Goal: Connect with others

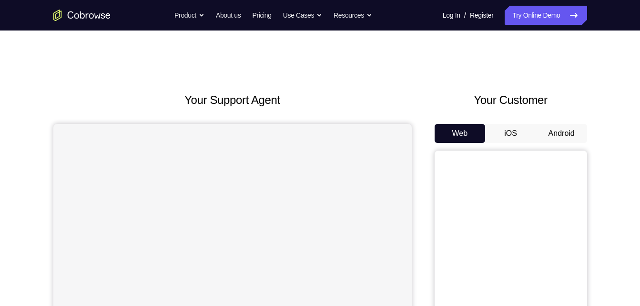
click at [552, 137] on button "Android" at bounding box center [561, 133] width 51 height 19
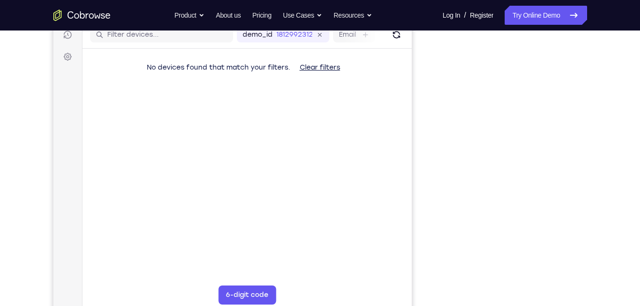
scroll to position [116, 0]
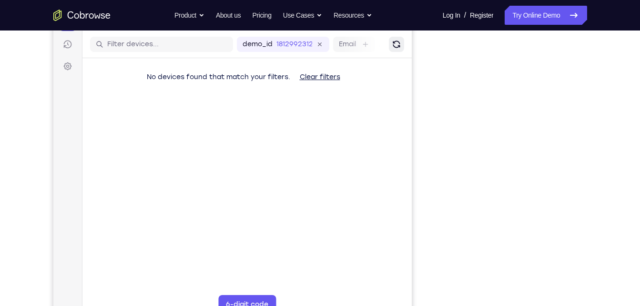
click at [398, 46] on icon "Refresh" at bounding box center [395, 44] width 7 height 7
click at [398, 46] on icon "Refresh" at bounding box center [396, 44] width 9 height 9
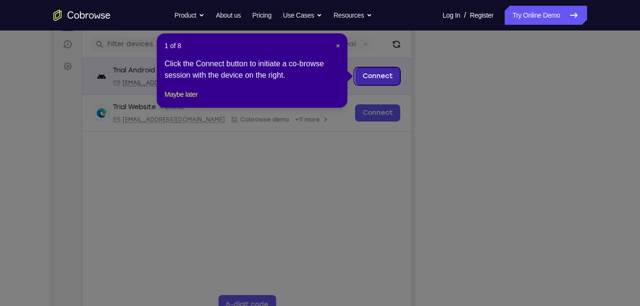
click at [372, 78] on link "Connect" at bounding box center [377, 76] width 45 height 17
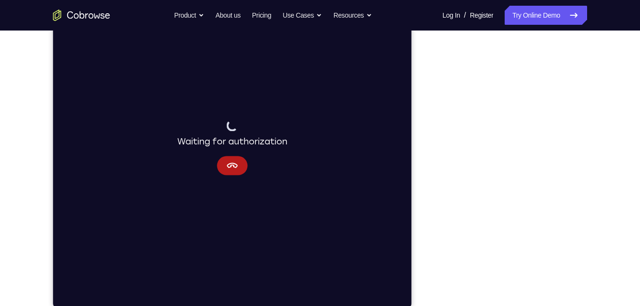
scroll to position [136, 0]
click at [233, 162] on icon "Cancel" at bounding box center [231, 165] width 11 height 11
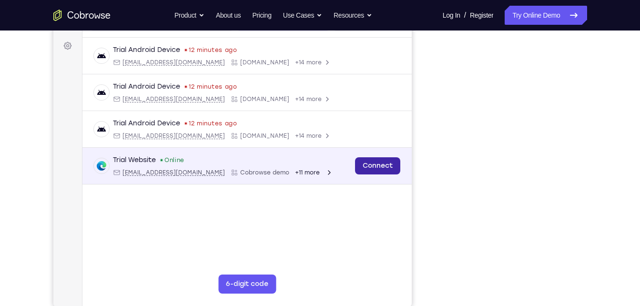
click at [380, 173] on link "Connect" at bounding box center [377, 165] width 45 height 17
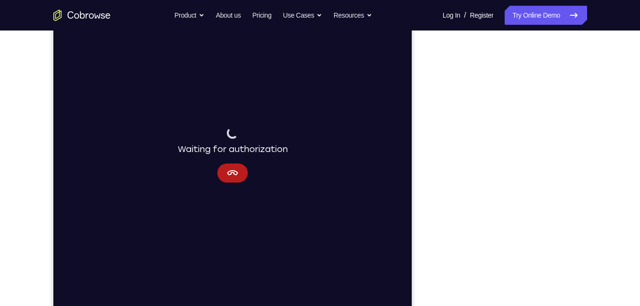
scroll to position [128, 0]
click at [225, 173] on button "Cancel" at bounding box center [232, 173] width 31 height 19
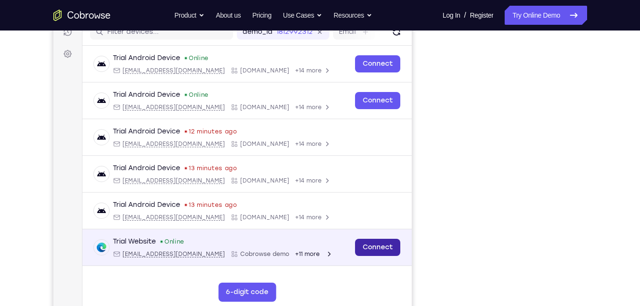
click at [393, 248] on link "Connect" at bounding box center [377, 247] width 45 height 17
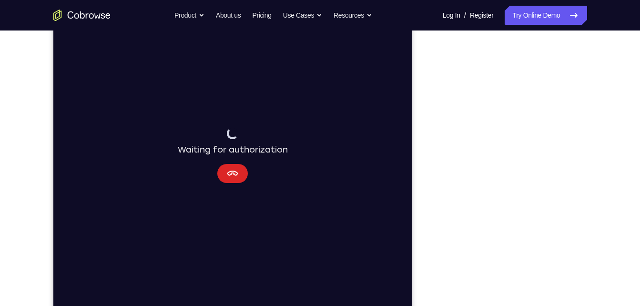
click at [238, 173] on button "Cancel" at bounding box center [232, 173] width 31 height 19
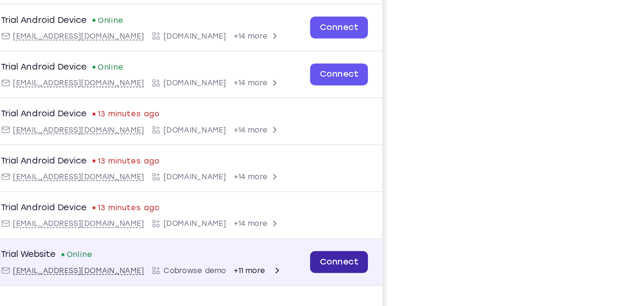
click at [228, 188] on link "Connect" at bounding box center [248, 191] width 45 height 17
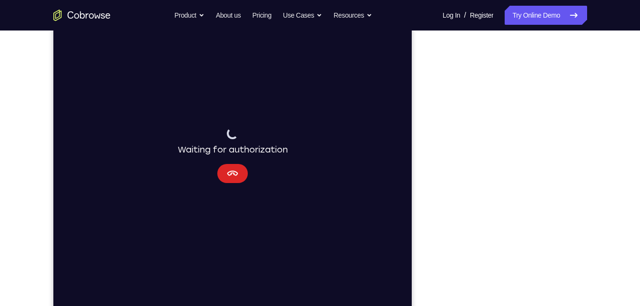
click at [241, 175] on button "Cancel" at bounding box center [232, 173] width 31 height 19
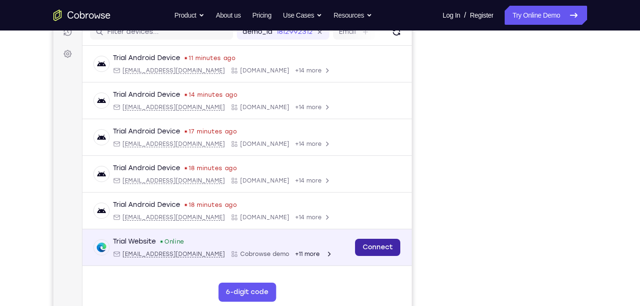
click at [395, 248] on link "Connect" at bounding box center [377, 247] width 45 height 17
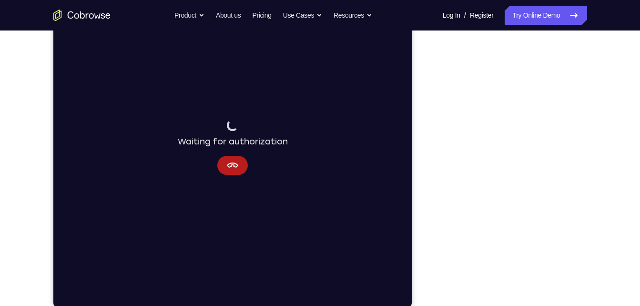
scroll to position [133, 0]
click at [240, 168] on button "Cancel" at bounding box center [232, 168] width 31 height 19
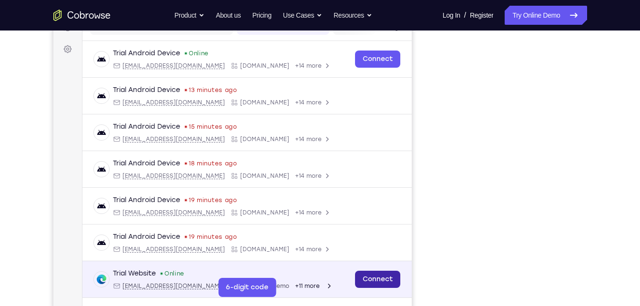
click at [370, 284] on link "Connect" at bounding box center [377, 279] width 45 height 17
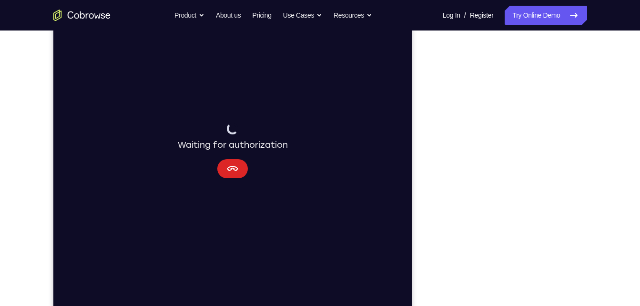
click at [230, 167] on icon "Cancel" at bounding box center [231, 168] width 11 height 11
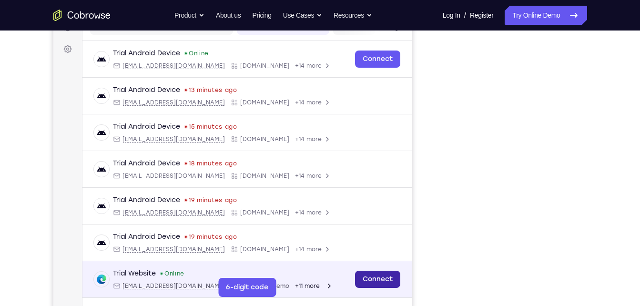
click at [358, 276] on link "Connect" at bounding box center [377, 279] width 45 height 17
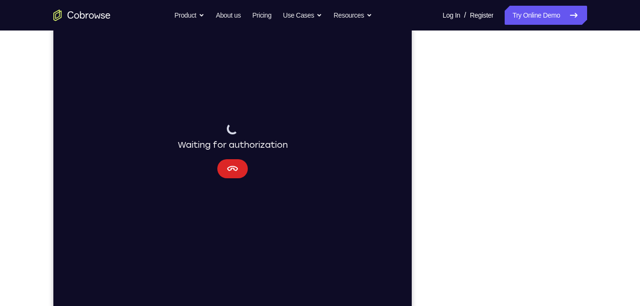
click at [225, 167] on button "Cancel" at bounding box center [232, 168] width 31 height 19
